Goal: Task Accomplishment & Management: Manage account settings

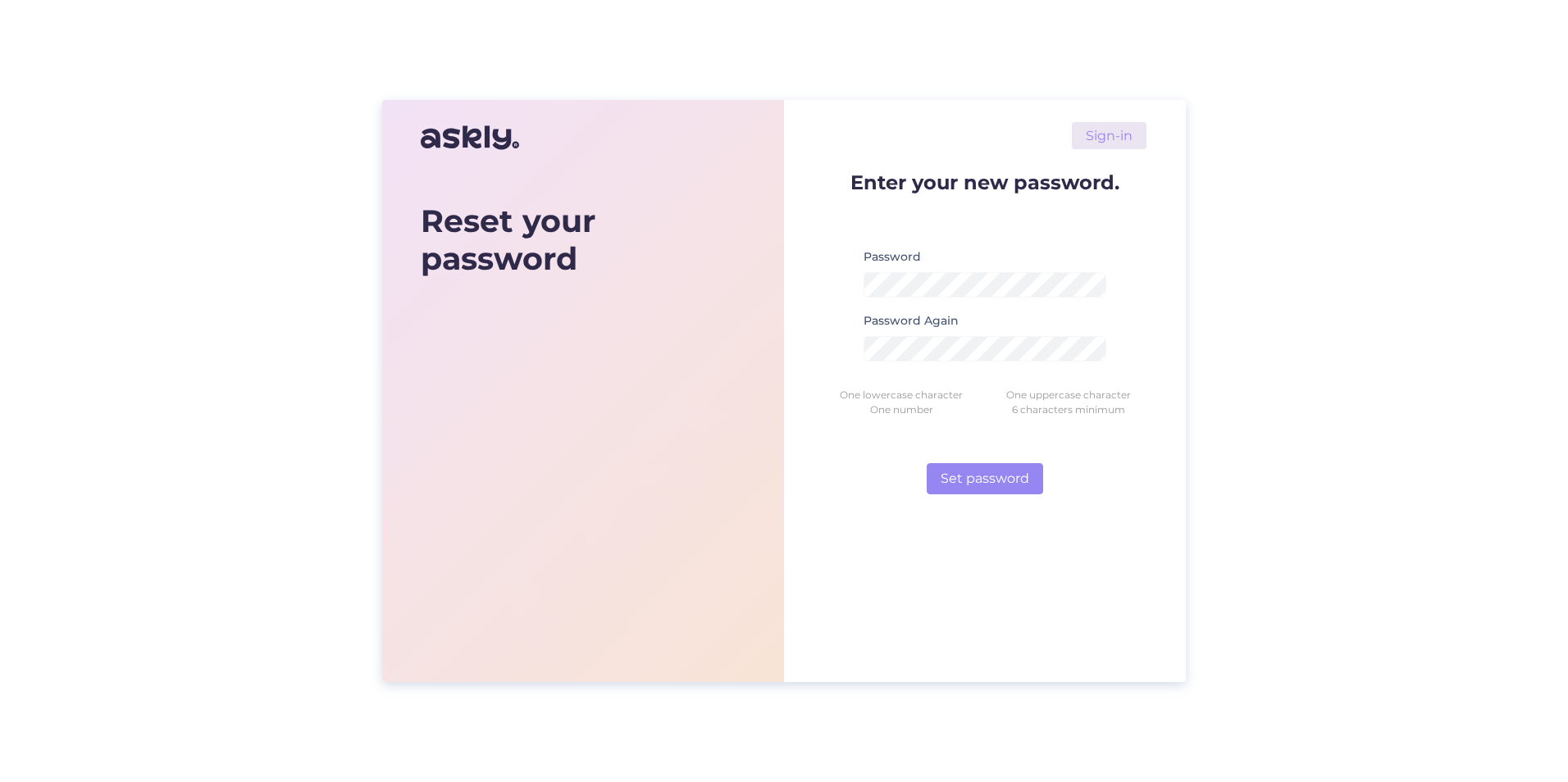
click at [1025, 361] on div "Password Again" at bounding box center [985, 343] width 243 height 64
click at [1012, 478] on button "Set password" at bounding box center [985, 478] width 117 height 31
click at [1014, 475] on button "Set password" at bounding box center [985, 478] width 117 height 31
click at [999, 335] on div "Password Again" at bounding box center [985, 343] width 243 height 64
click at [998, 321] on div "Password Again" at bounding box center [985, 343] width 243 height 64
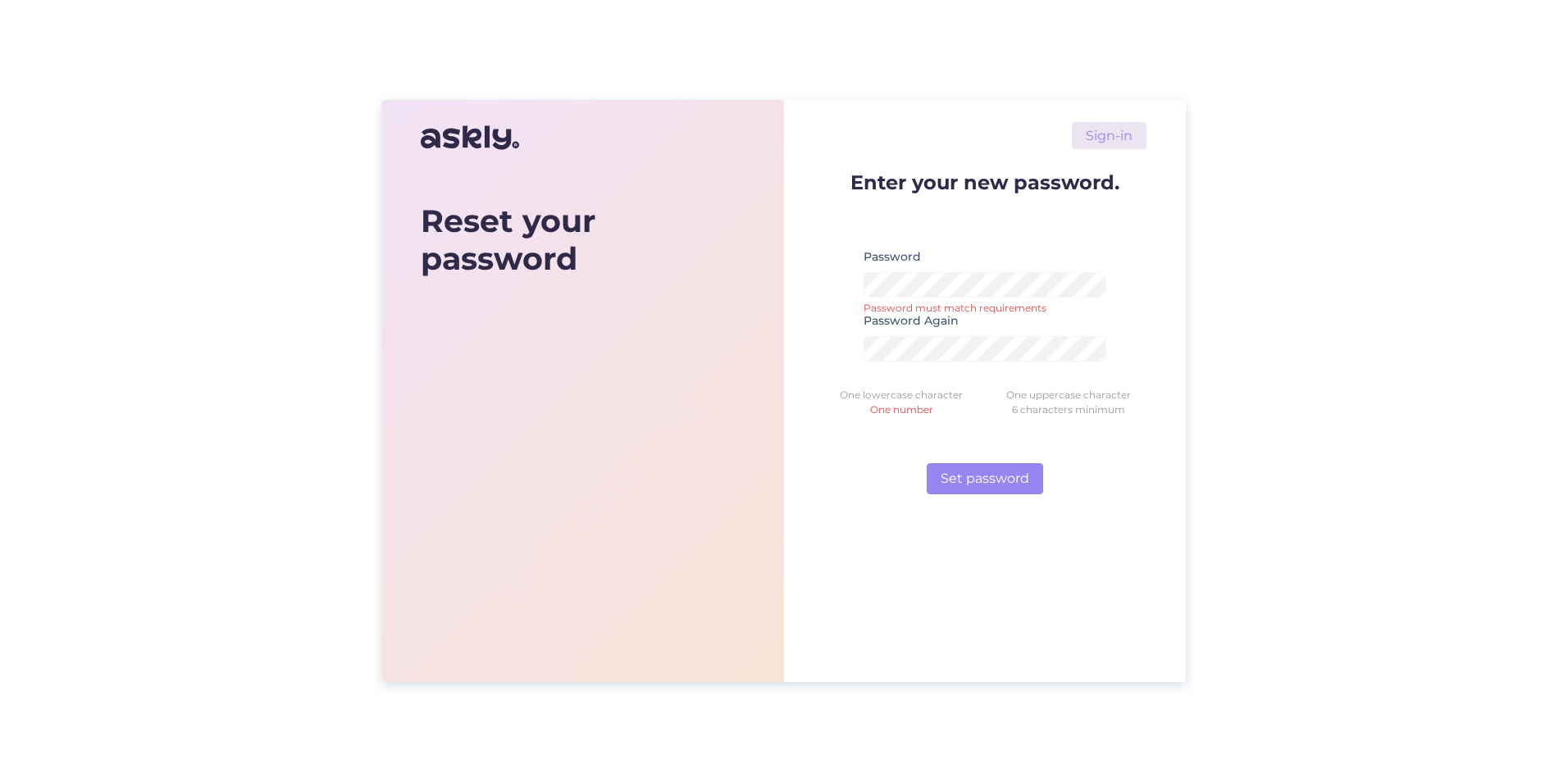
click at [996, 329] on div "Password Again" at bounding box center [985, 343] width 243 height 64
click at [975, 262] on div "Password Password must match requirements" at bounding box center [985, 279] width 243 height 64
click at [968, 472] on button "Set password" at bounding box center [985, 478] width 117 height 31
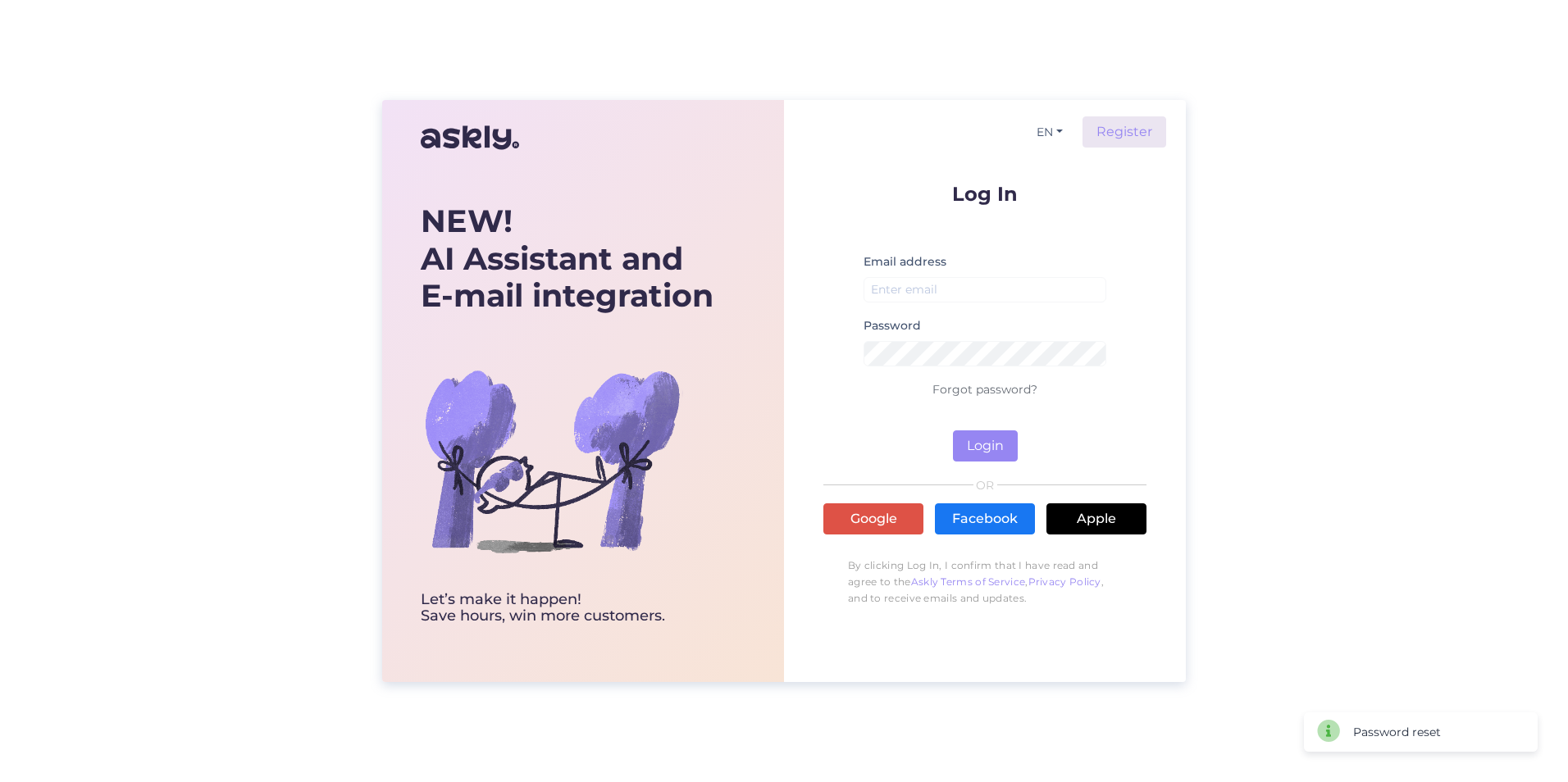
click at [1160, 364] on div "EN Register Log In Email address Password Forgot password? Login OR Google Face…" at bounding box center [984, 391] width 402 height 583
click at [986, 444] on button "Login" at bounding box center [985, 446] width 65 height 31
click at [1013, 291] on input "email" at bounding box center [985, 290] width 243 height 25
type input "[PERSON_NAME][EMAIL_ADDRESS][DOMAIN_NAME]"
click at [1134, 253] on form "Log In Email address [EMAIL_ADDRESS][DOMAIN_NAME] Email is required Password Fo…" at bounding box center [984, 322] width 323 height 278
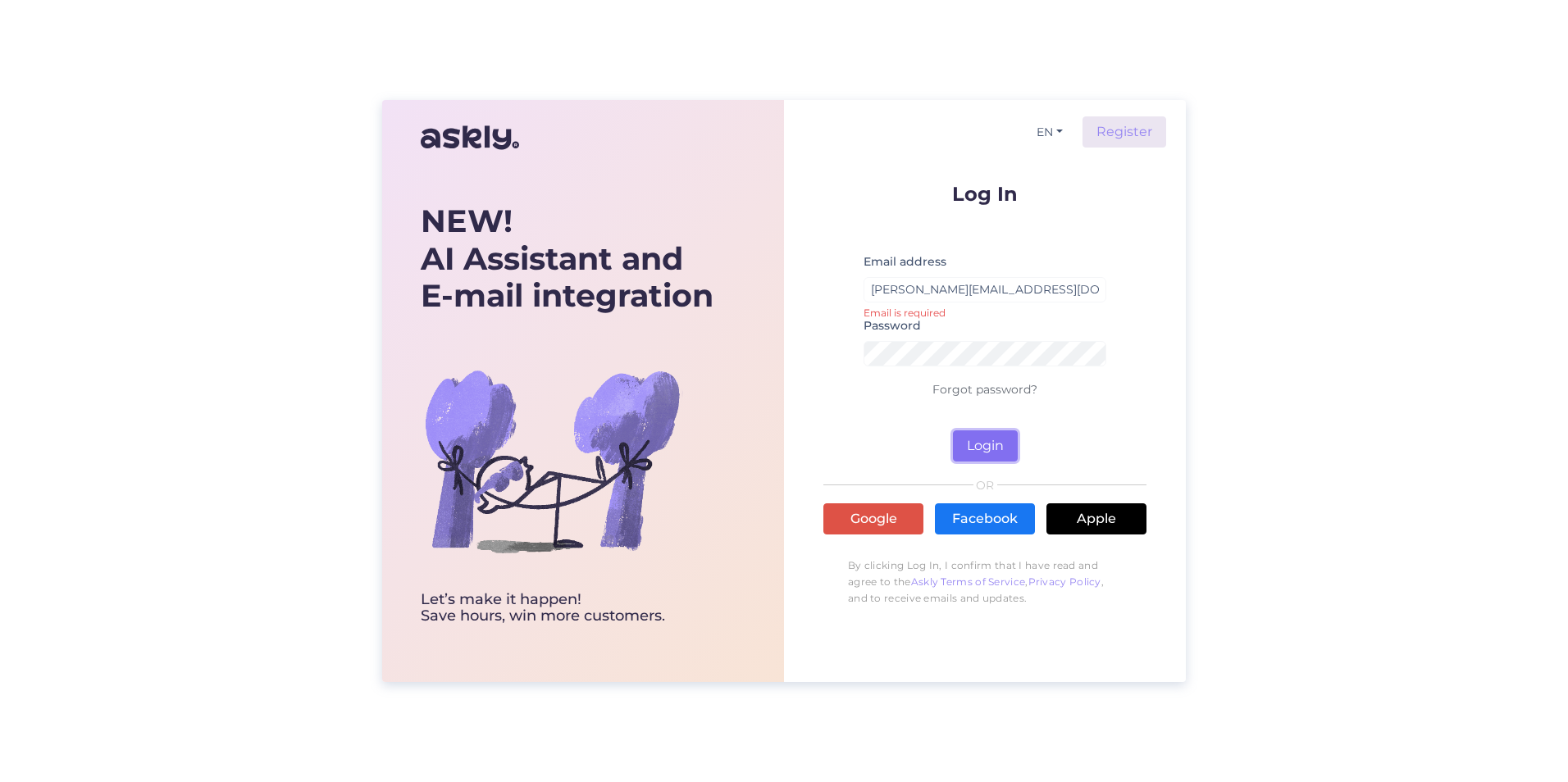
click at [989, 443] on button "Login" at bounding box center [985, 446] width 65 height 31
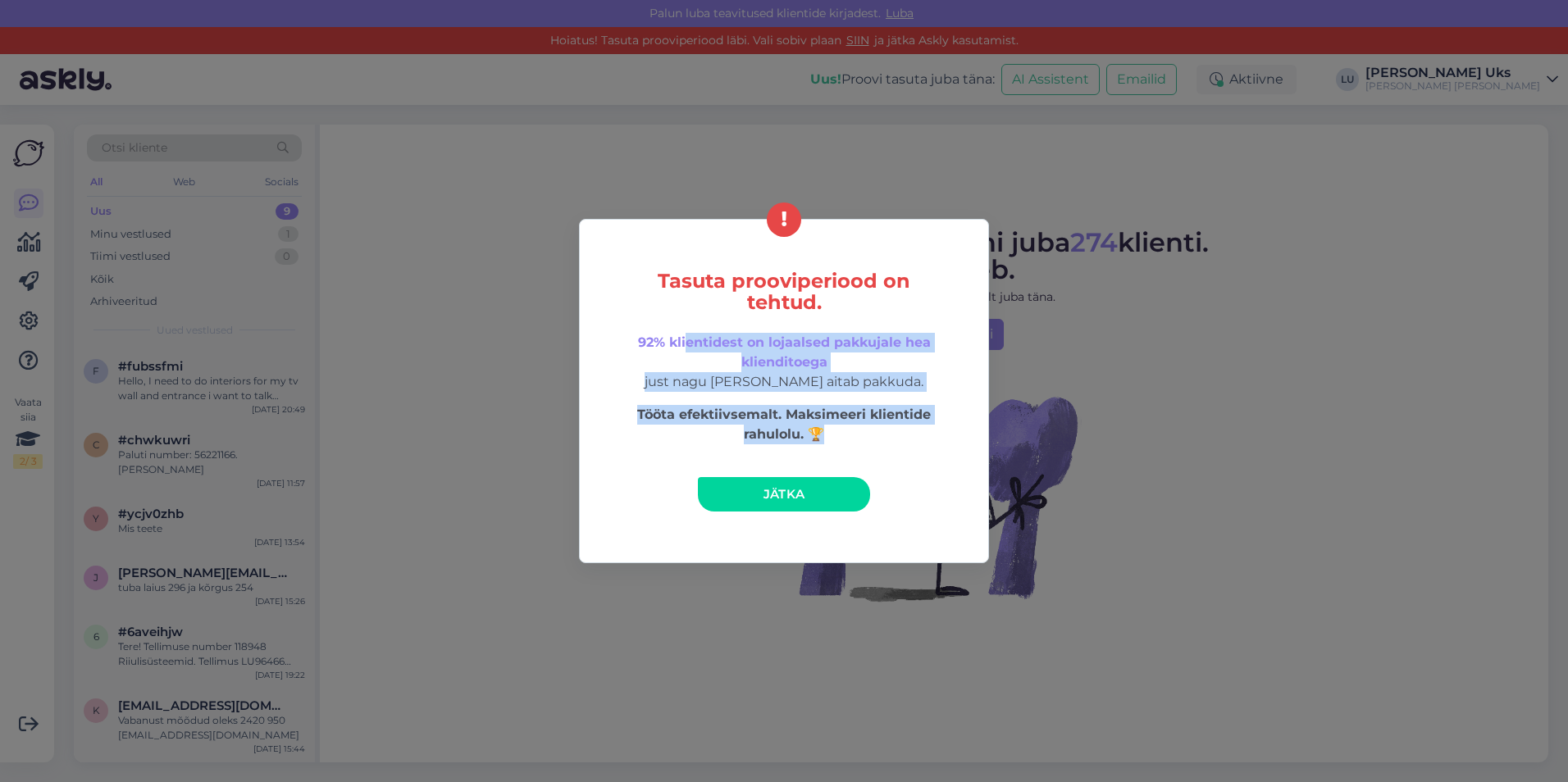
drag, startPoint x: 685, startPoint y: 342, endPoint x: 895, endPoint y: 435, distance: 229.7
click at [895, 435] on div "Tasuta prooviperiood on tehtud. 92% klientidest on lojaalsed pakkujale hea klie…" at bounding box center [784, 391] width 410 height 344
click at [895, 435] on p "Tööta efektiivsemalt. Maksimeeri klientide rahulolu. 🏆" at bounding box center [784, 425] width 340 height 40
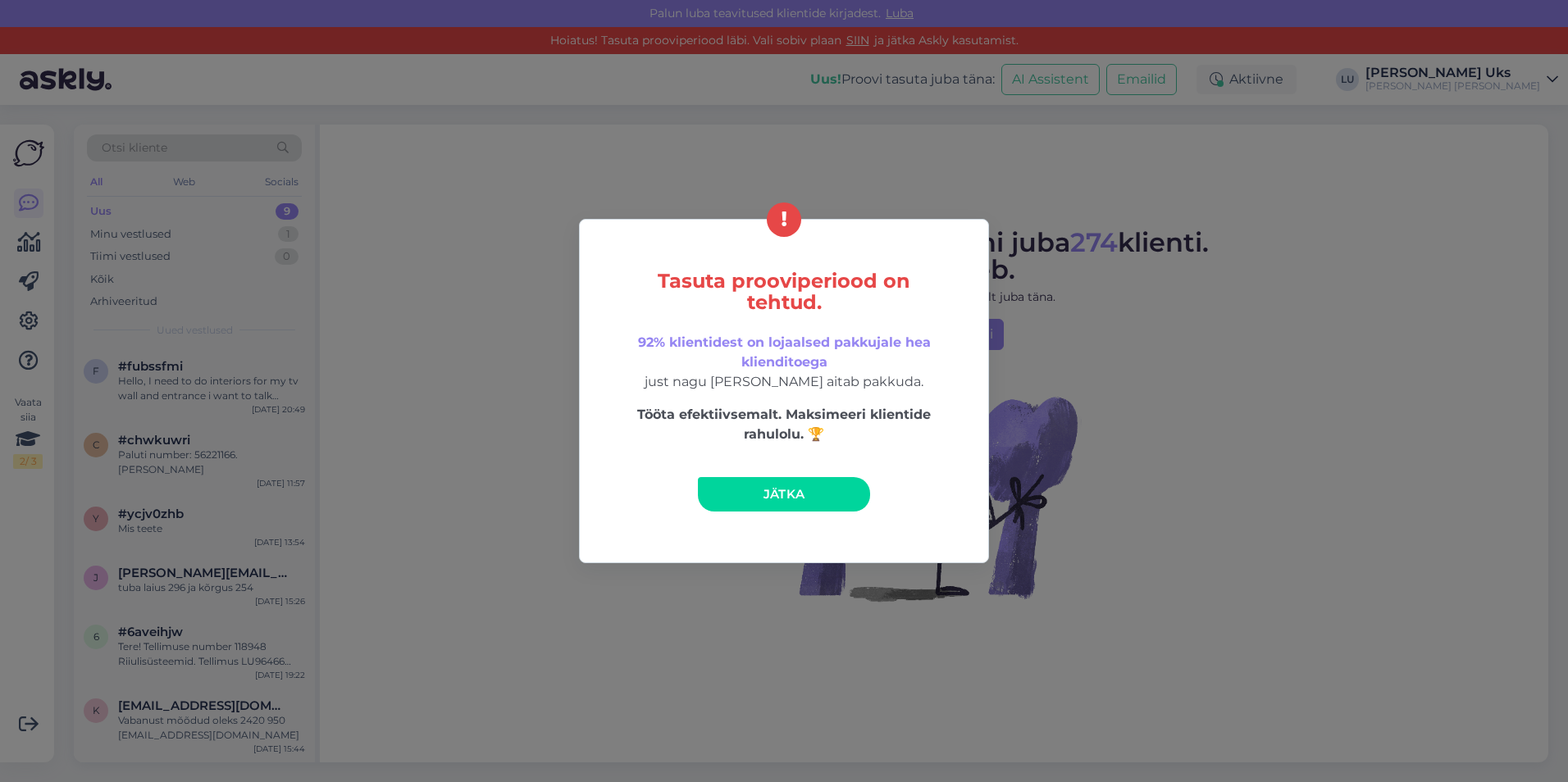
click at [581, 90] on div "Tasuta prooviperiood on tehtud. 92% klientidest on lojaalsed pakkujale hea klie…" at bounding box center [784, 391] width 1568 height 782
click at [145, 365] on div "Tasuta prooviperiood on tehtud. 92% klientidest on lojaalsed pakkujale hea klie…" at bounding box center [784, 391] width 1568 height 782
drag, startPoint x: 727, startPoint y: 394, endPoint x: 910, endPoint y: 390, distance: 183.0
click at [910, 390] on div "Tasuta prooviperiood on tehtud. 92% klientidest on lojaalsed pakkujale hea klie…" at bounding box center [784, 391] width 410 height 344
drag, startPoint x: 910, startPoint y: 390, endPoint x: 904, endPoint y: 406, distance: 17.1
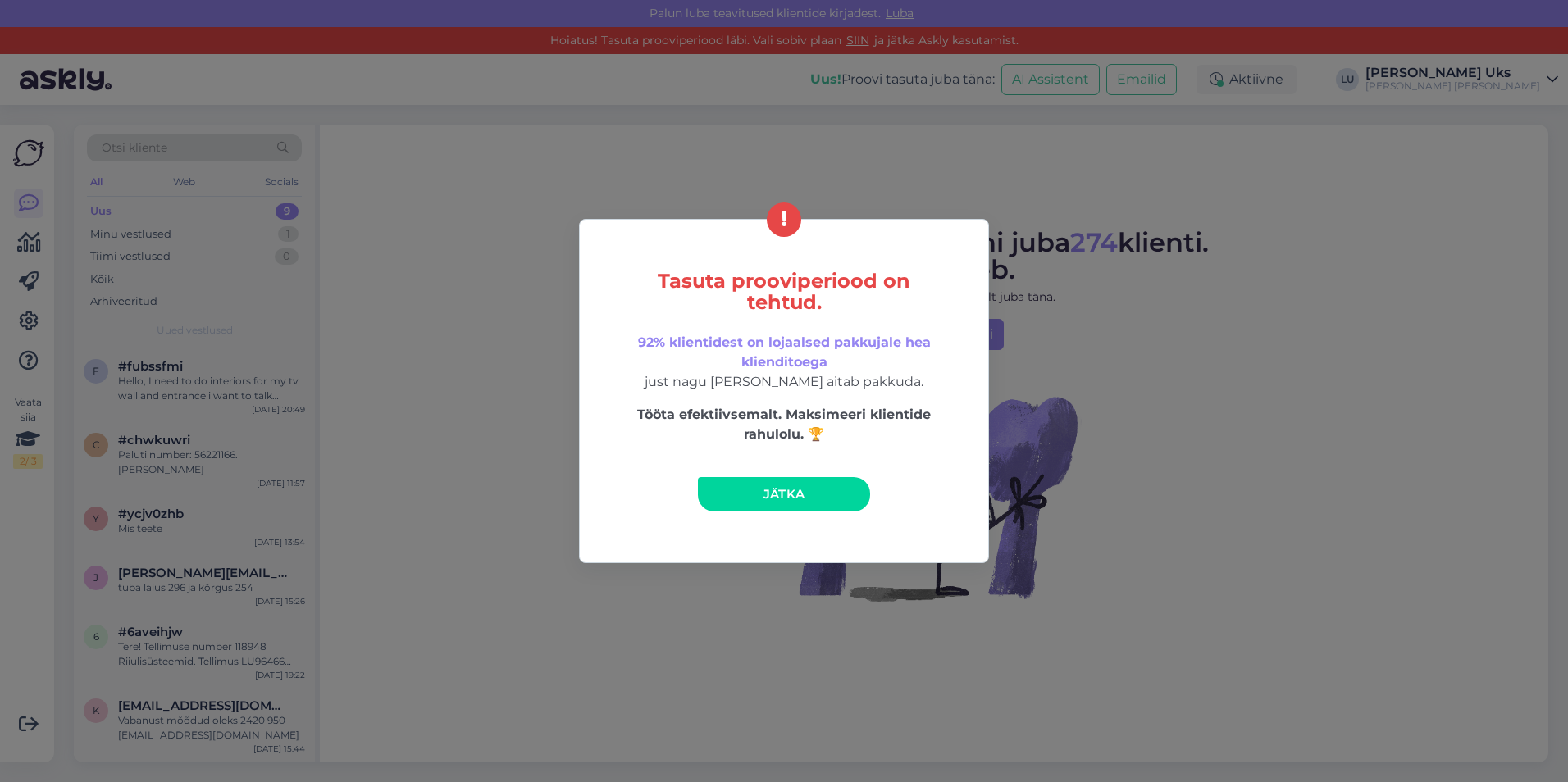
click at [904, 406] on div "Tasuta prooviperiood on tehtud. 92% klientidest on lojaalsed pakkujale hea klie…" at bounding box center [784, 391] width 410 height 344
drag, startPoint x: 779, startPoint y: 205, endPoint x: 722, endPoint y: 248, distance: 71.4
click at [722, 248] on div "Tasuta prooviperiood on tehtud. 92% klientidest on lojaalsed pakkujale hea klie…" at bounding box center [784, 391] width 410 height 344
drag, startPoint x: 722, startPoint y: 248, endPoint x: 673, endPoint y: 228, distance: 52.9
click at [673, 228] on div "Tasuta prooviperiood on tehtud. 92% klientidest on lojaalsed pakkujale hea klie…" at bounding box center [784, 391] width 410 height 344
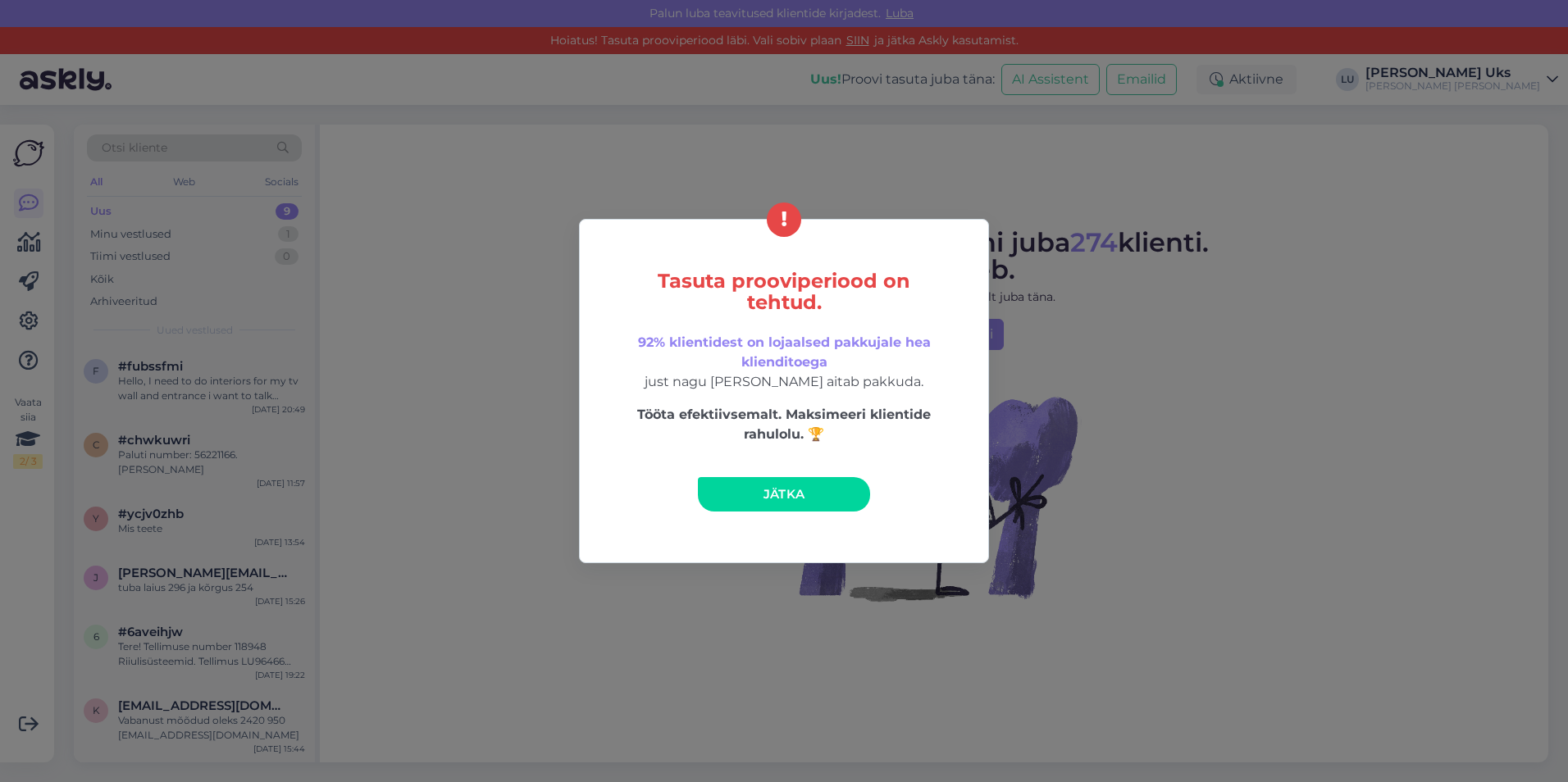
click at [897, 180] on div "Tasuta prooviperiood on tehtud. 92% klientidest on lojaalsed pakkujale hea klie…" at bounding box center [784, 391] width 1568 height 782
